Goal: Transaction & Acquisition: Purchase product/service

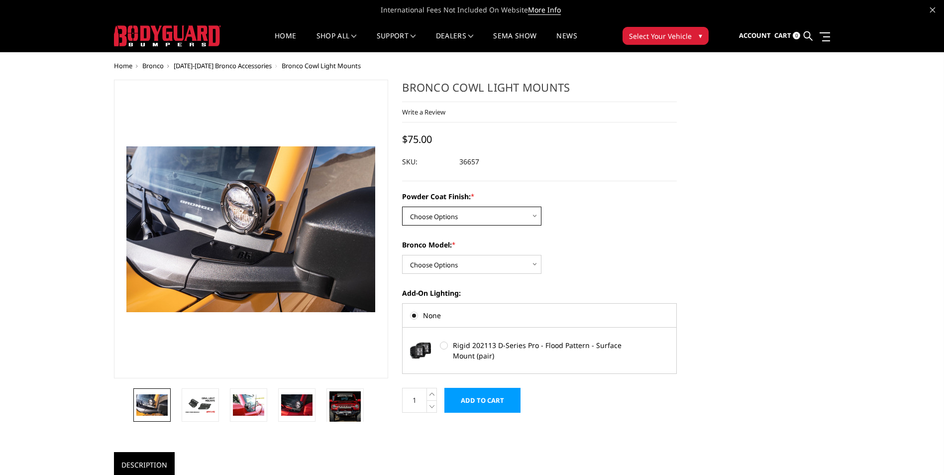
click at [499, 213] on select "Choose Options Bare Metal Textured Black Powder Coat" at bounding box center [471, 216] width 139 height 19
click at [402, 207] on select "Choose Options Bare Metal Textured Black Powder Coat" at bounding box center [471, 216] width 139 height 19
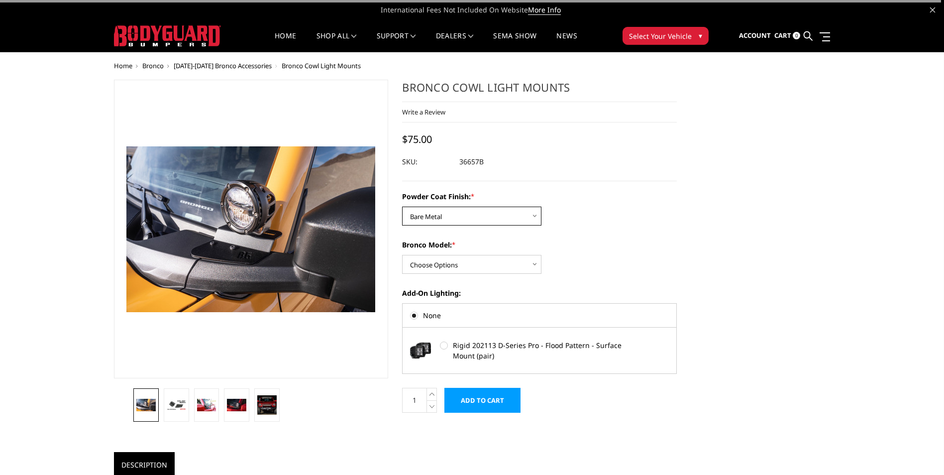
click at [471, 219] on select "Choose Options Bare Metal Textured Black Powder Coat" at bounding box center [471, 216] width 139 height 19
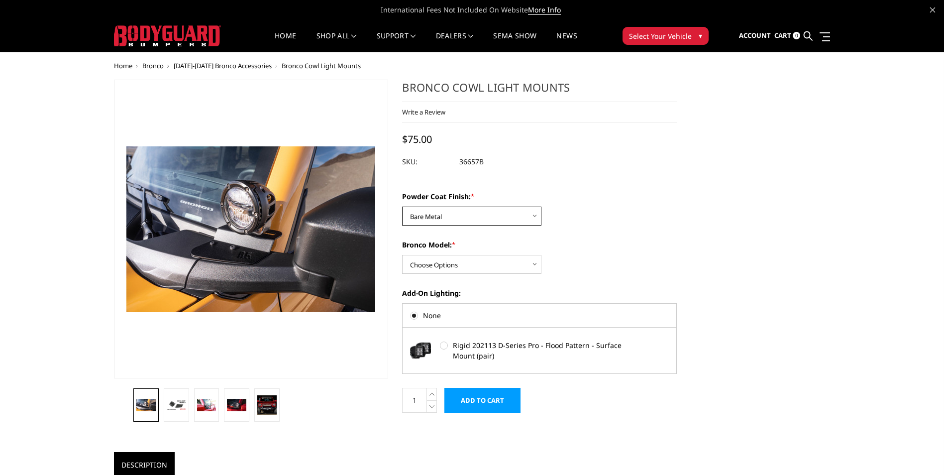
select select "4080"
click at [402, 207] on select "Choose Options Bare Metal Textured Black Powder Coat" at bounding box center [471, 216] width 139 height 19
click at [455, 263] on select "Choose Options Base/Badlands/Wildtrak/etc. Raptor" at bounding box center [471, 264] width 139 height 19
select select "4075"
click at [402, 255] on select "Choose Options Base/Badlands/Wildtrak/etc. Raptor" at bounding box center [471, 264] width 139 height 19
